Goal: Find specific page/section: Find specific page/section

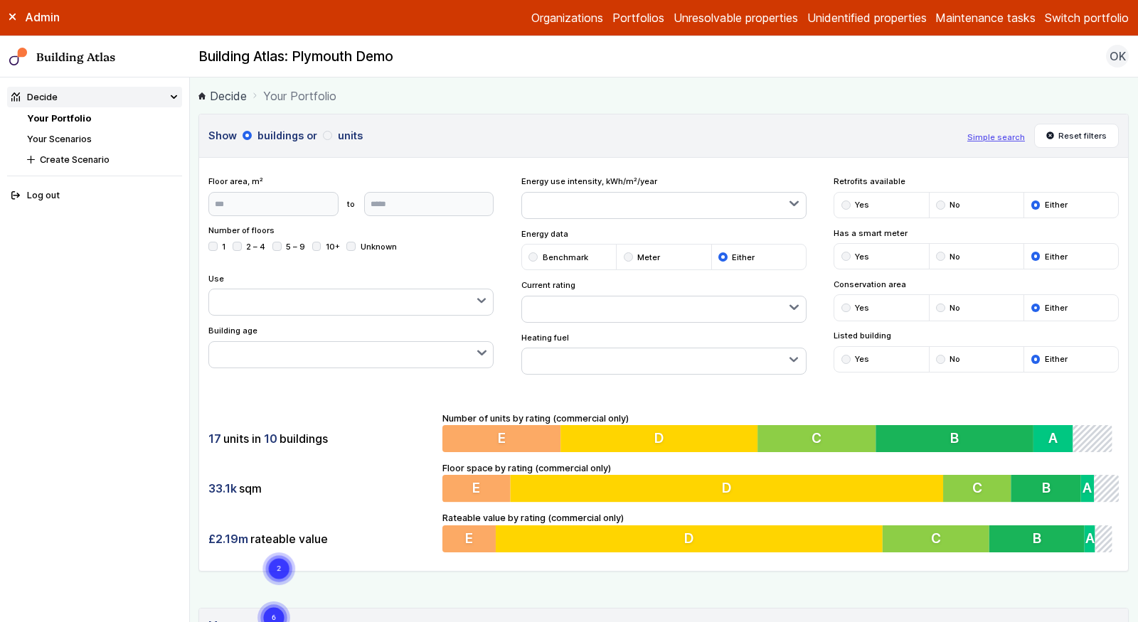
scroll to position [827, 0]
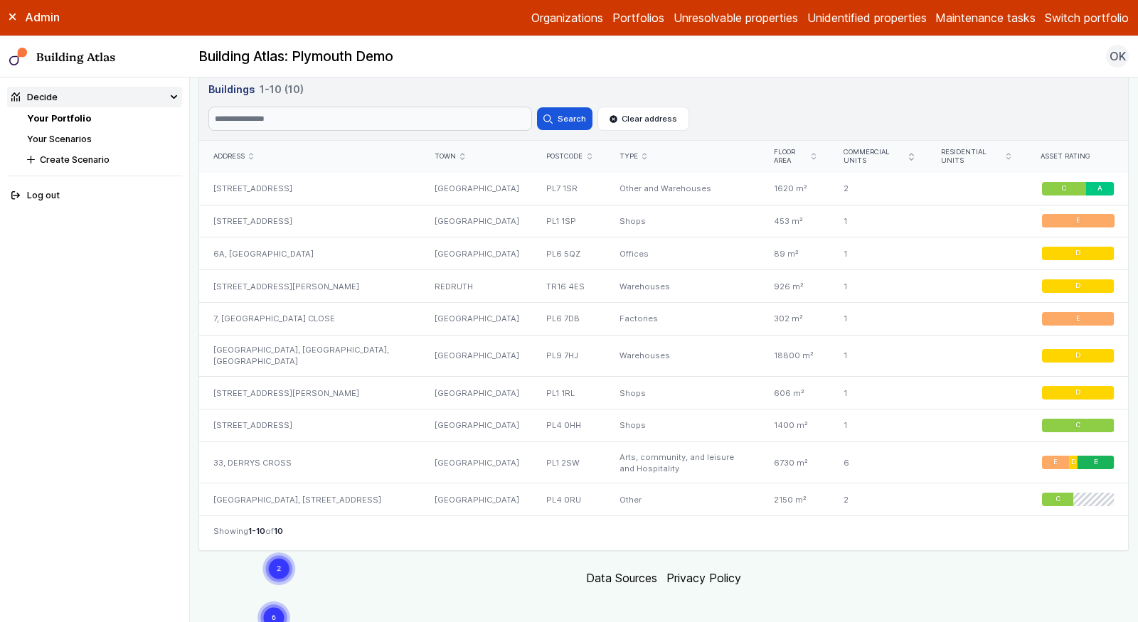
click at [75, 113] on link "Your Portfolio" at bounding box center [59, 118] width 64 height 11
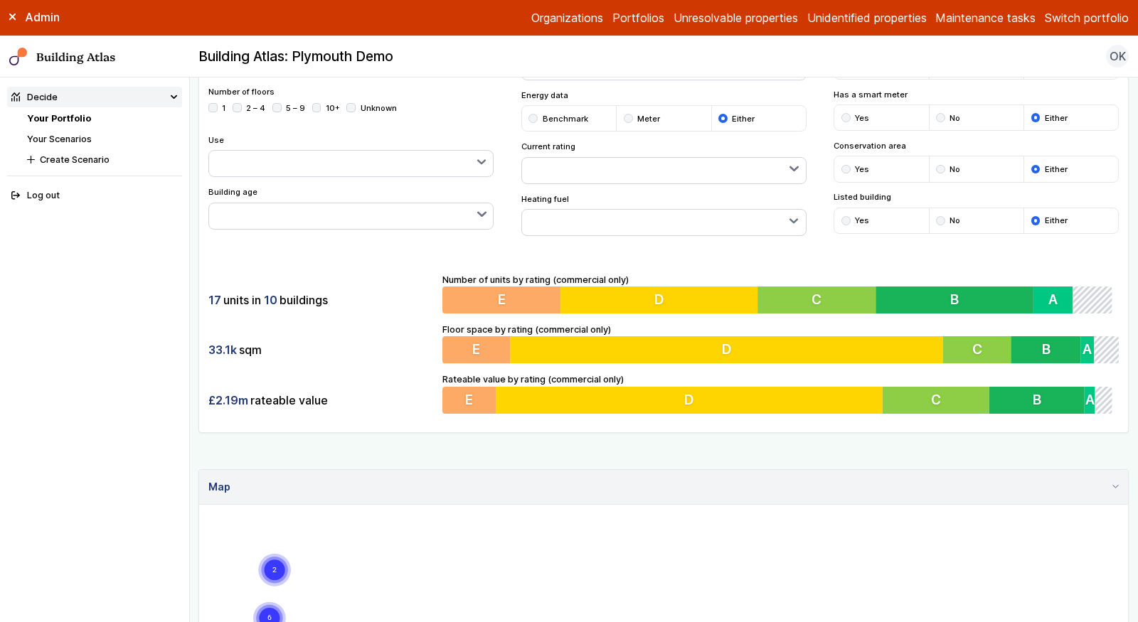
scroll to position [140, 0]
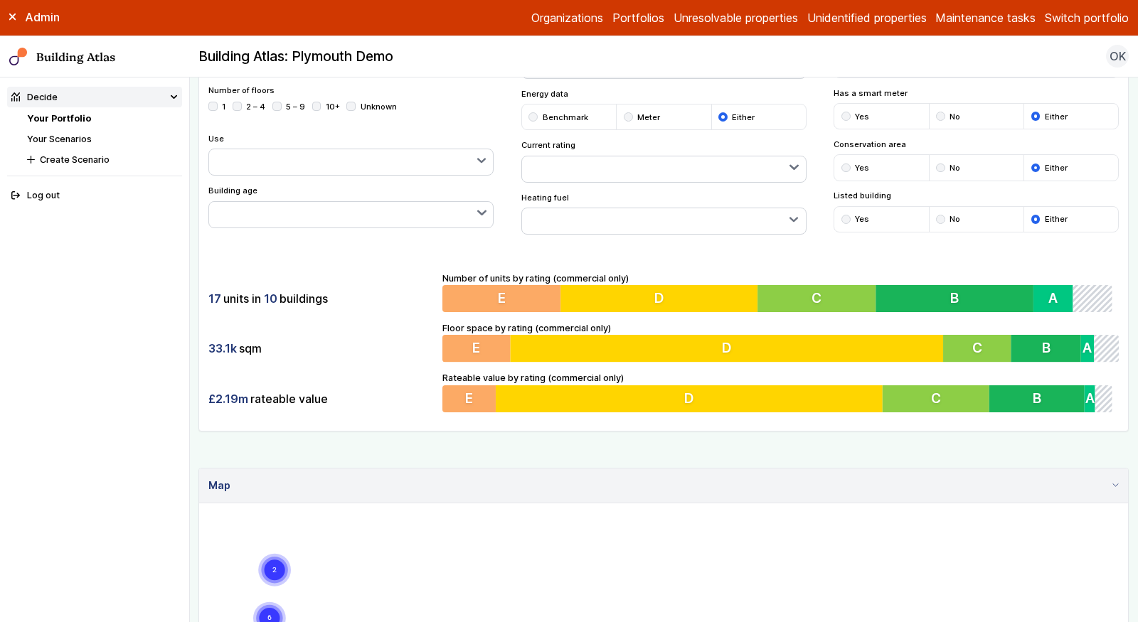
click at [797, 427] on div "Show buildings or units Simple search Reset filters Floor area, m² to Update Nu…" at bounding box center [663, 203] width 930 height 458
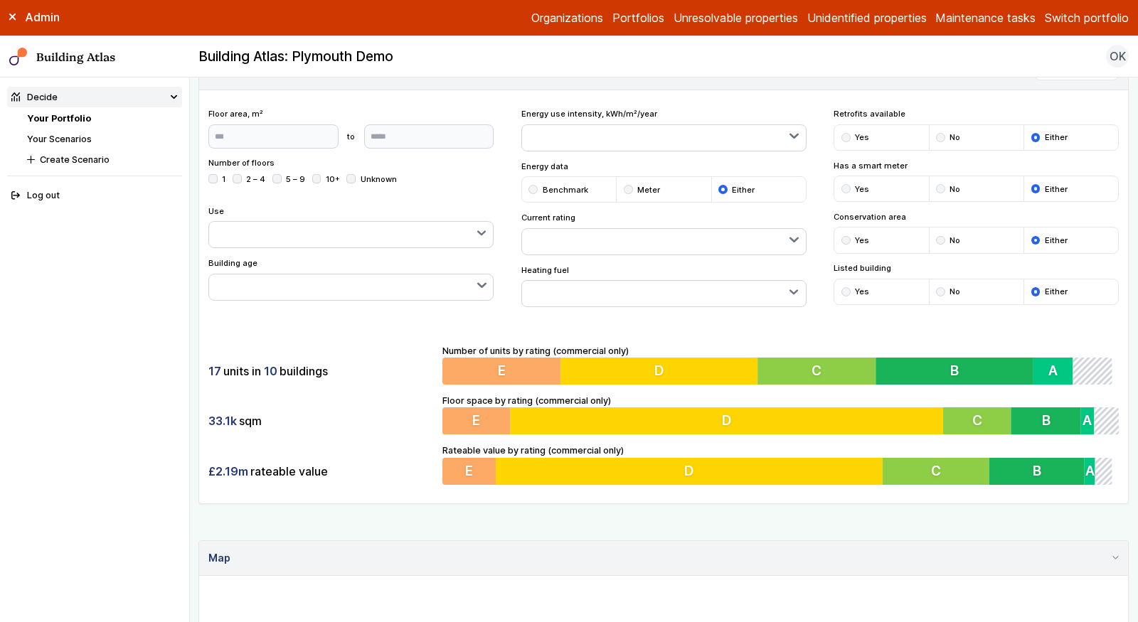
scroll to position [34, 0]
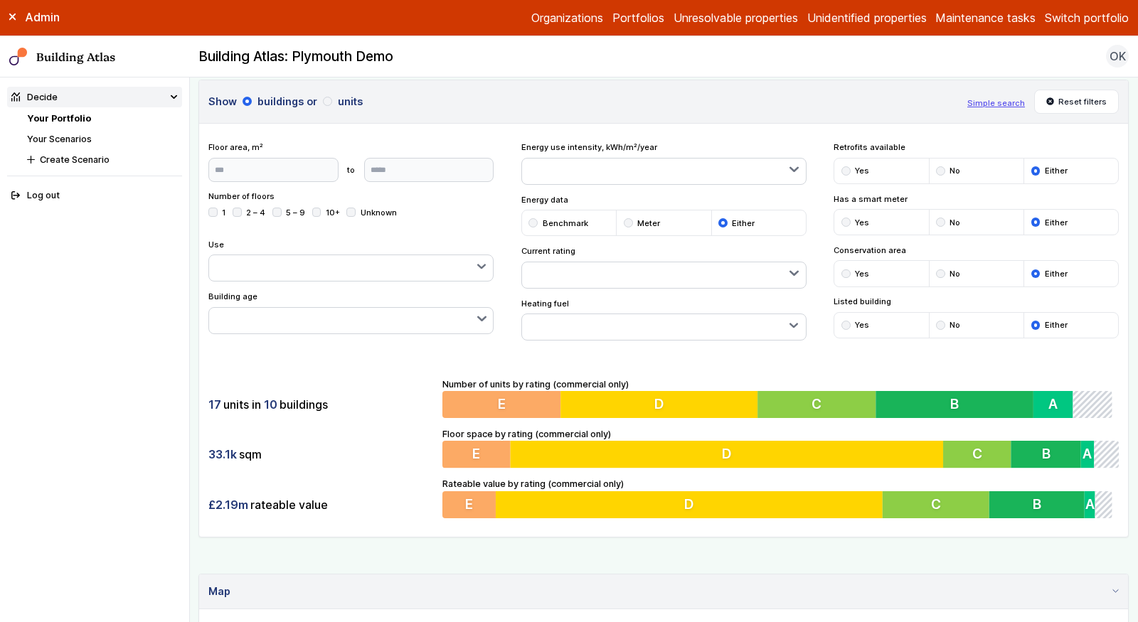
click at [623, 273] on button "button" at bounding box center [664, 275] width 284 height 26
click at [0, 0] on span "No rating" at bounding box center [0, 0] width 0 height 0
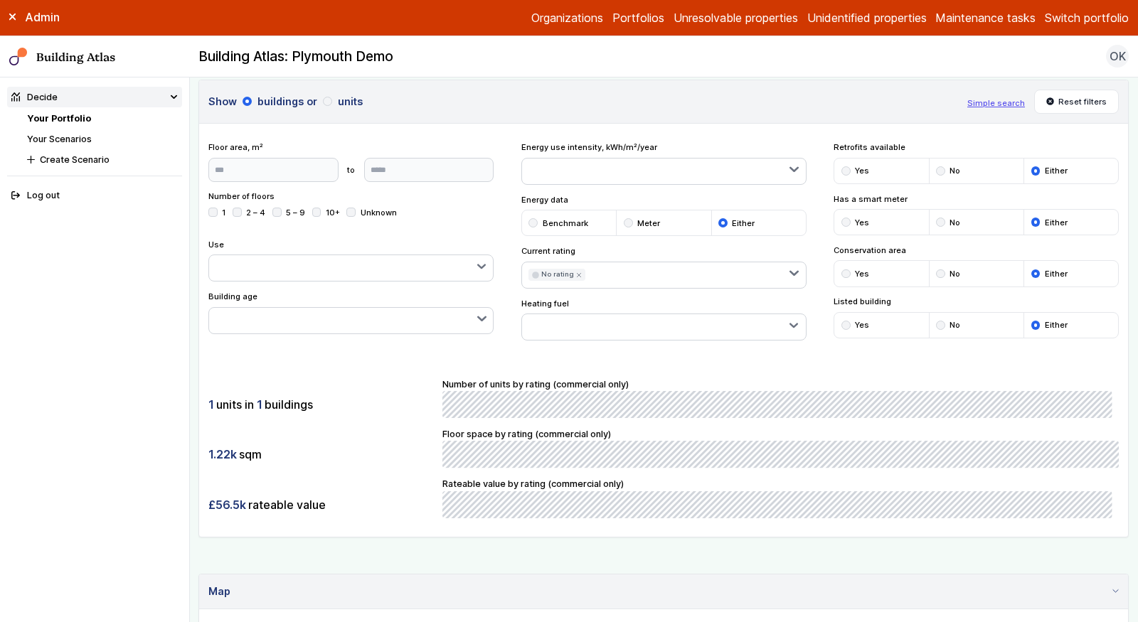
click at [0, 0] on span "No rating" at bounding box center [0, 0] width 0 height 0
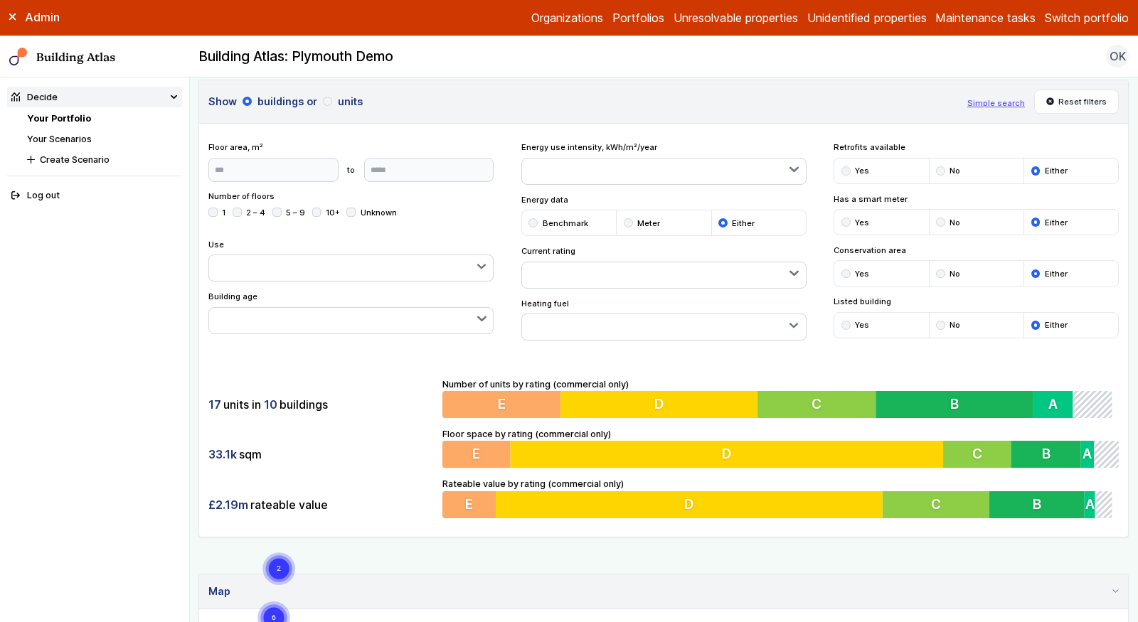
click at [668, 359] on div "17 units in 10 buildings 33.1k sqm £2.19m rateable value Number of units by rat…" at bounding box center [663, 448] width 929 height 178
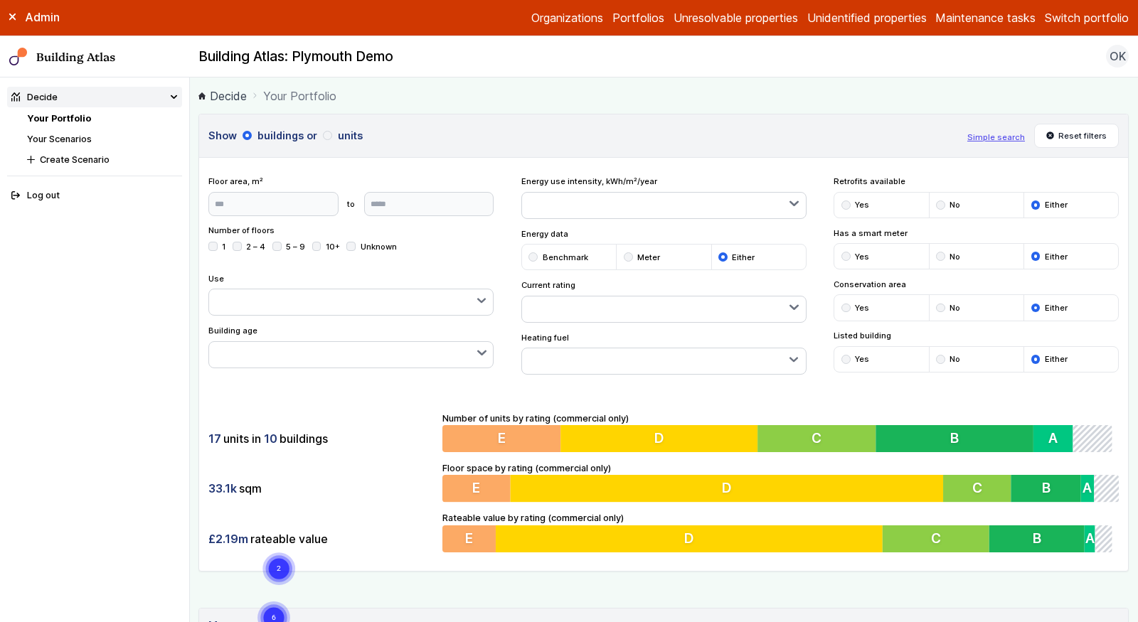
click at [71, 139] on link "Your Scenarios" at bounding box center [59, 139] width 65 height 11
